Goal: Find specific page/section: Find specific page/section

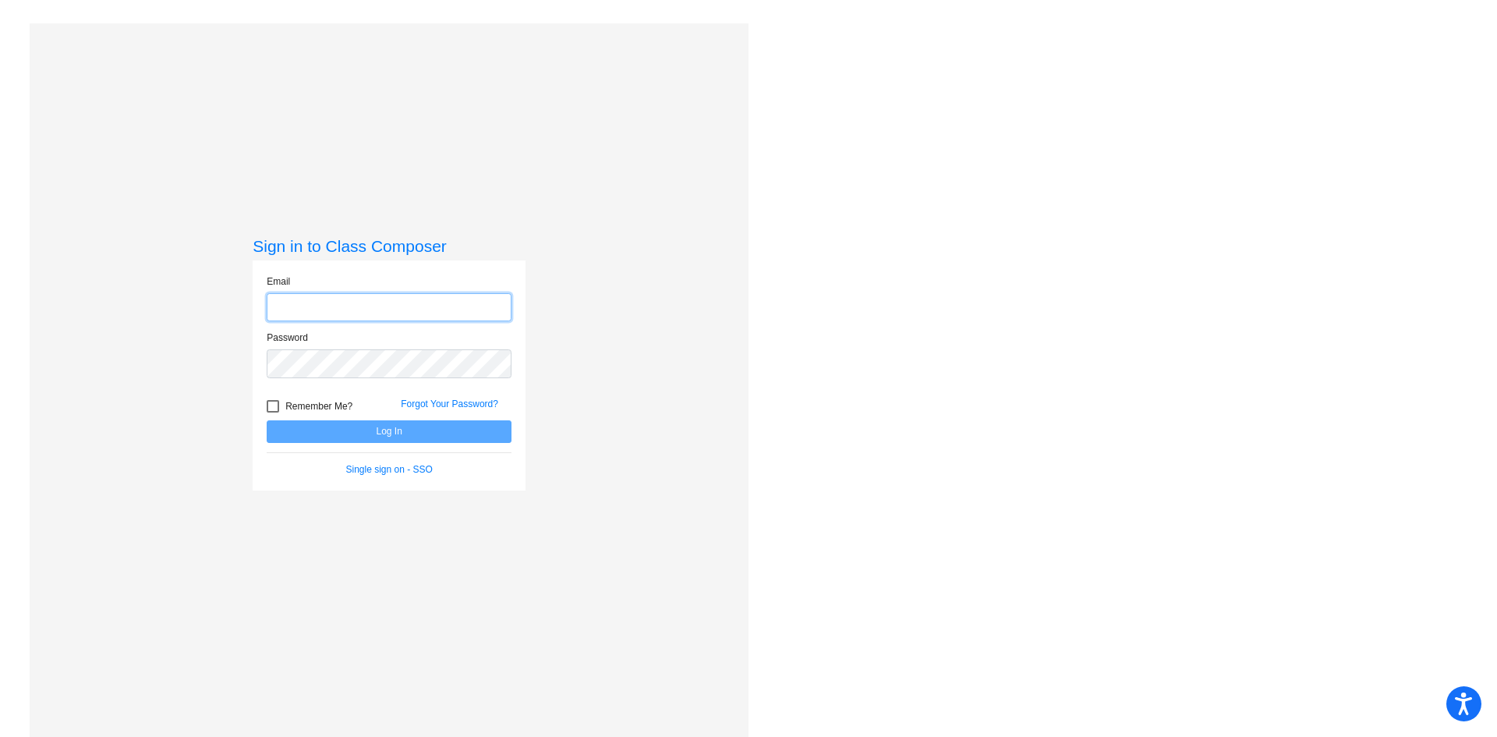
type input "[EMAIL_ADDRESS][PERSON_NAME][DOMAIN_NAME]"
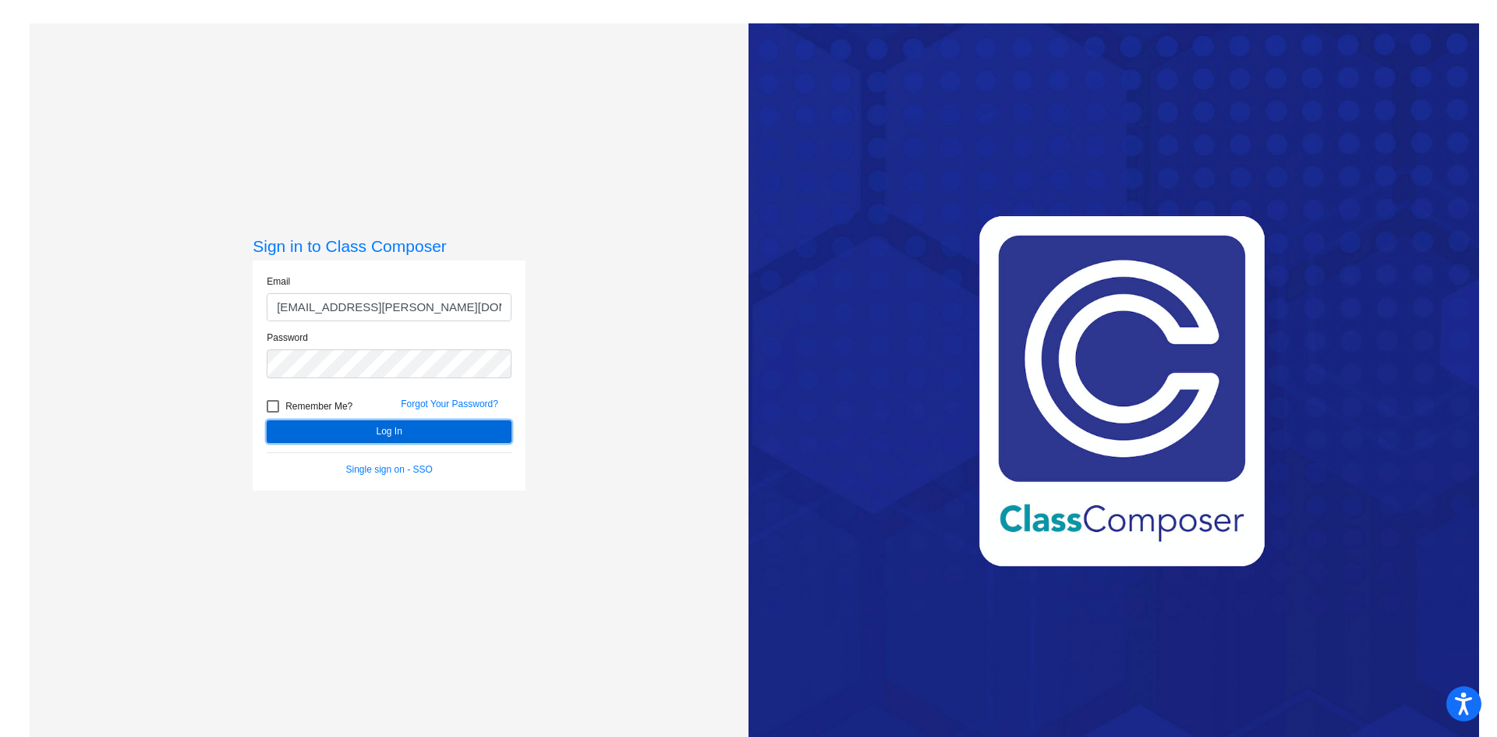
click at [416, 435] on button "Log In" at bounding box center [389, 431] width 245 height 23
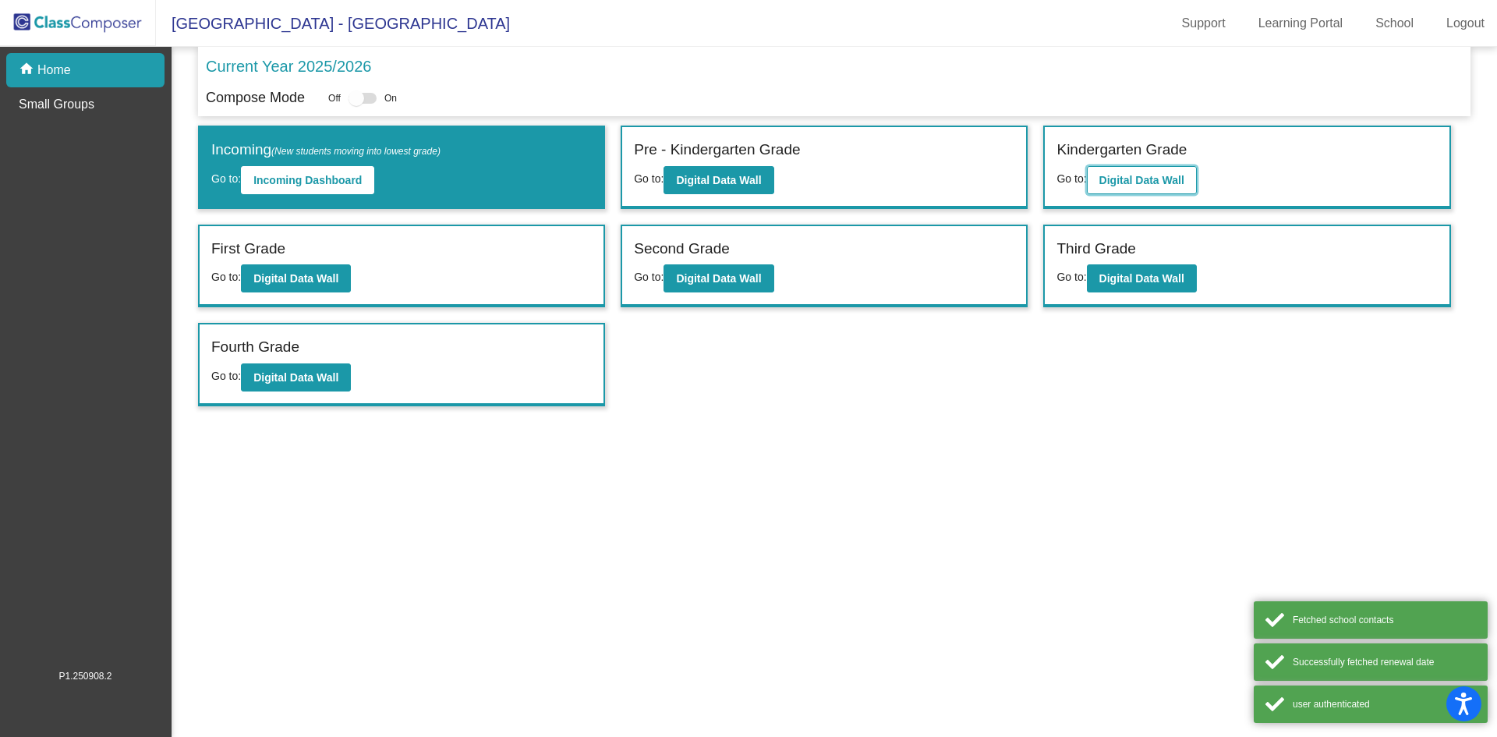
click at [1141, 187] on button "Digital Data Wall" at bounding box center [1142, 180] width 110 height 28
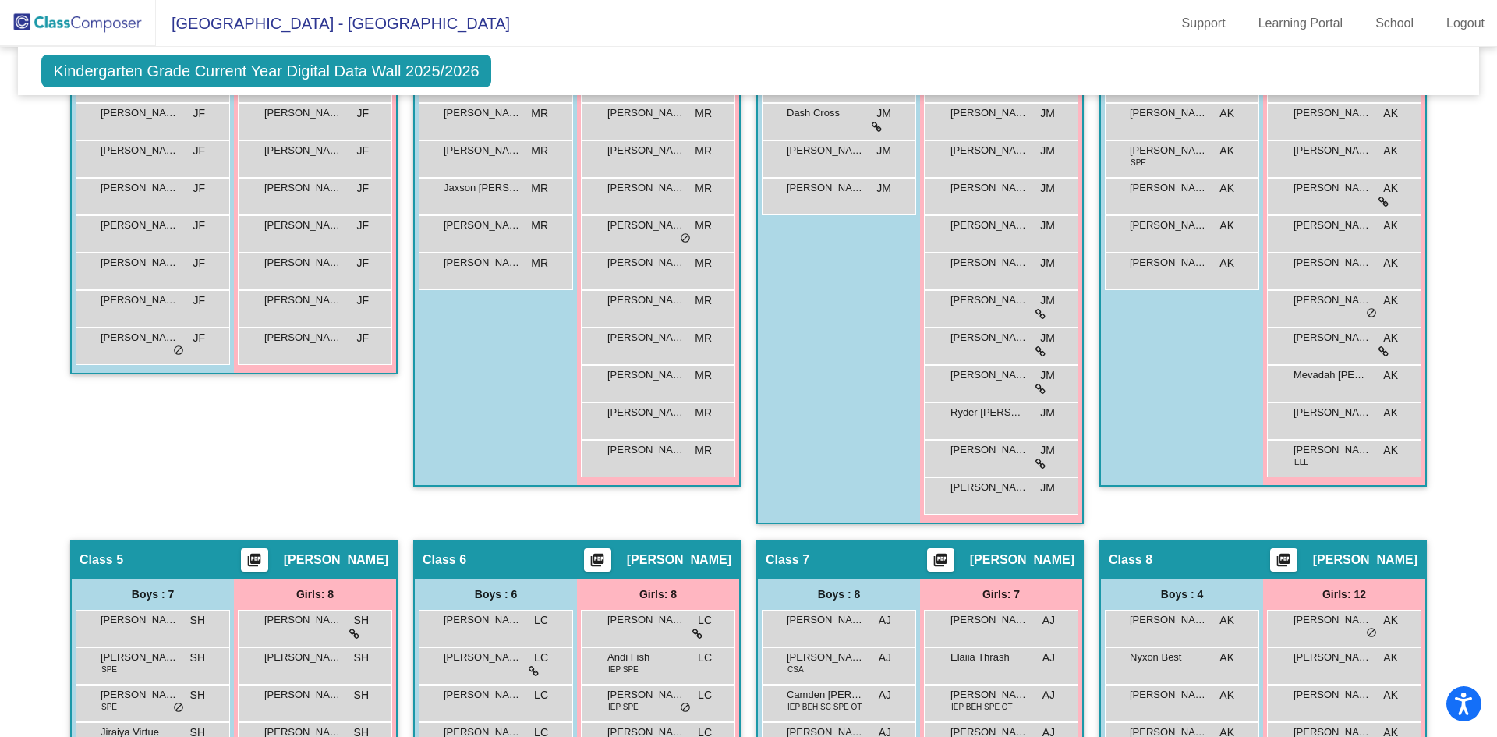
scroll to position [468, 0]
